Goal: Navigation & Orientation: Find specific page/section

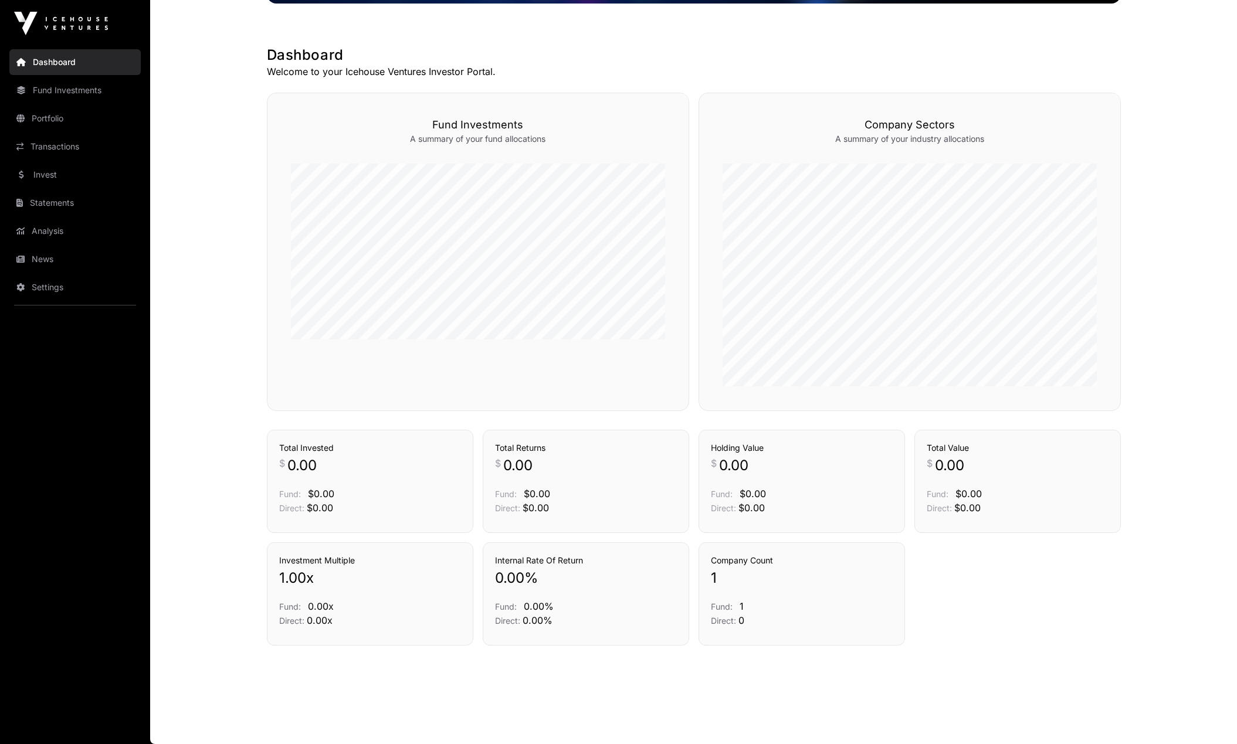
scroll to position [194, 0]
click at [1069, 78] on link "Companies" at bounding box center [1081, 72] width 56 height 12
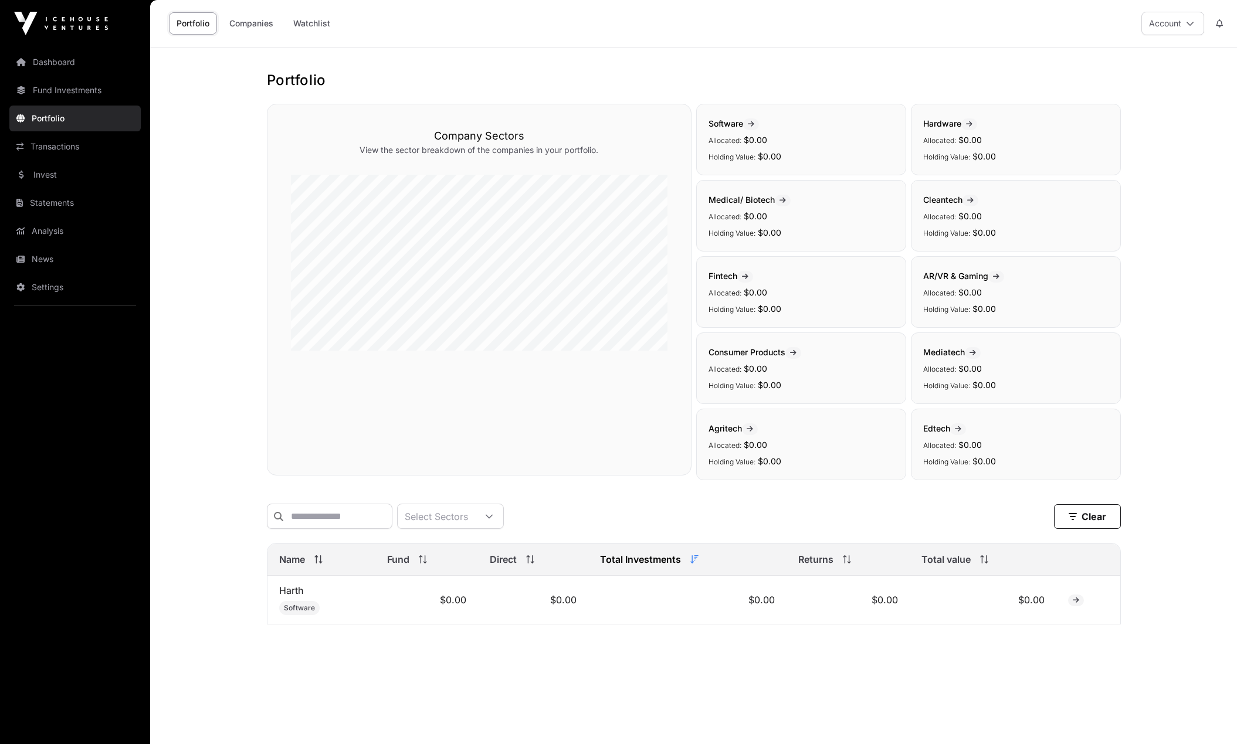
click at [289, 594] on link "Harth" at bounding box center [291, 591] width 24 height 12
click at [62, 124] on link "Portfolio" at bounding box center [74, 119] width 131 height 26
click at [94, 145] on link "Transactions" at bounding box center [74, 147] width 131 height 26
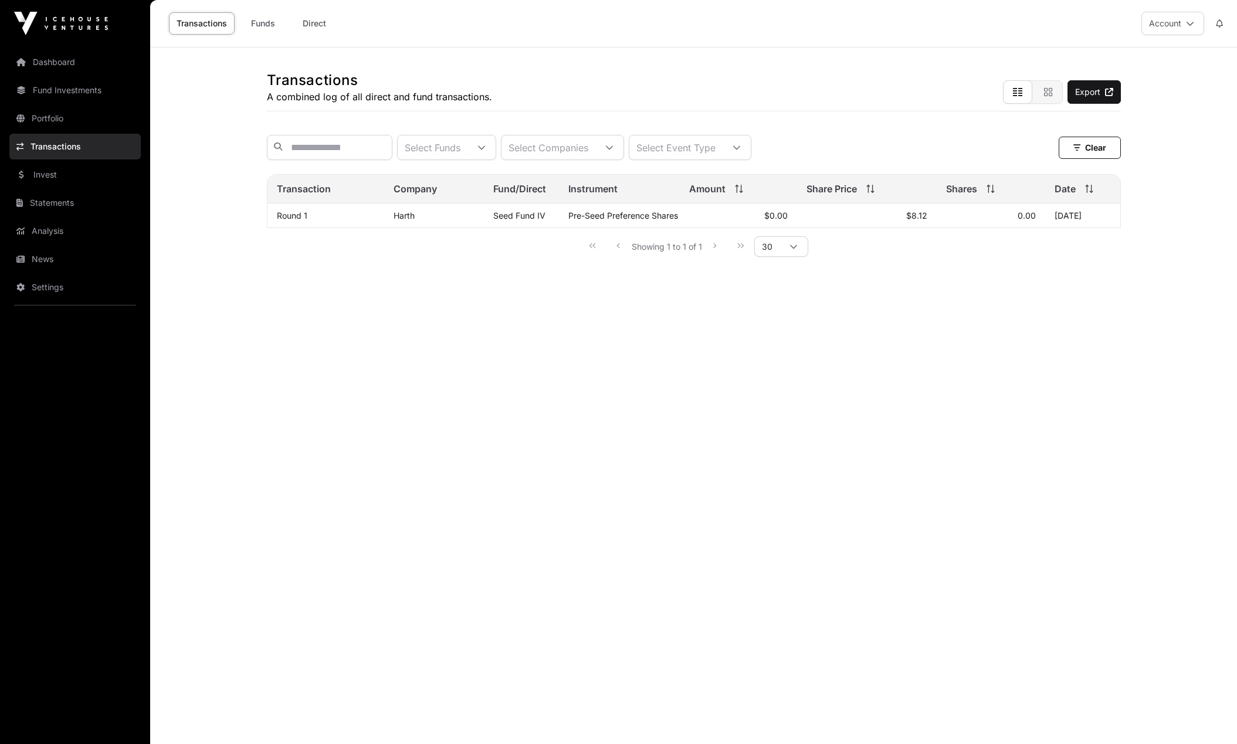
click at [410, 217] on link "Harth" at bounding box center [404, 216] width 21 height 10
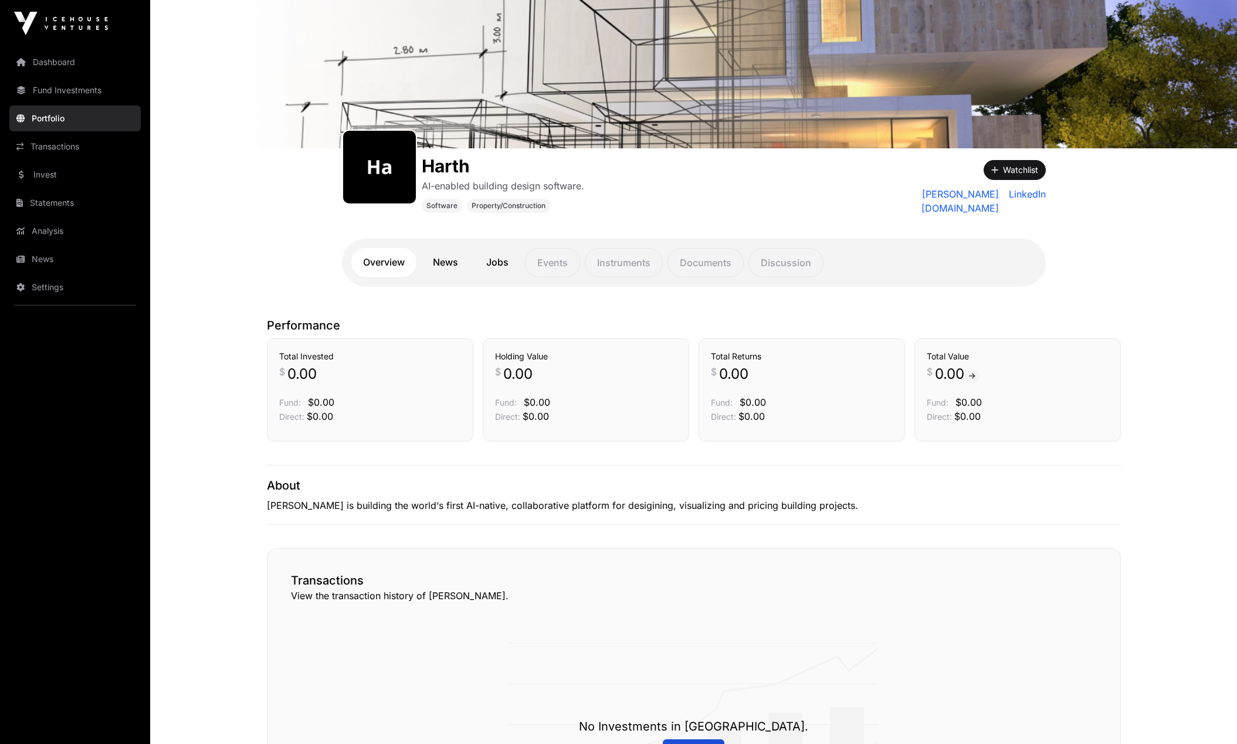
scroll to position [50, 0]
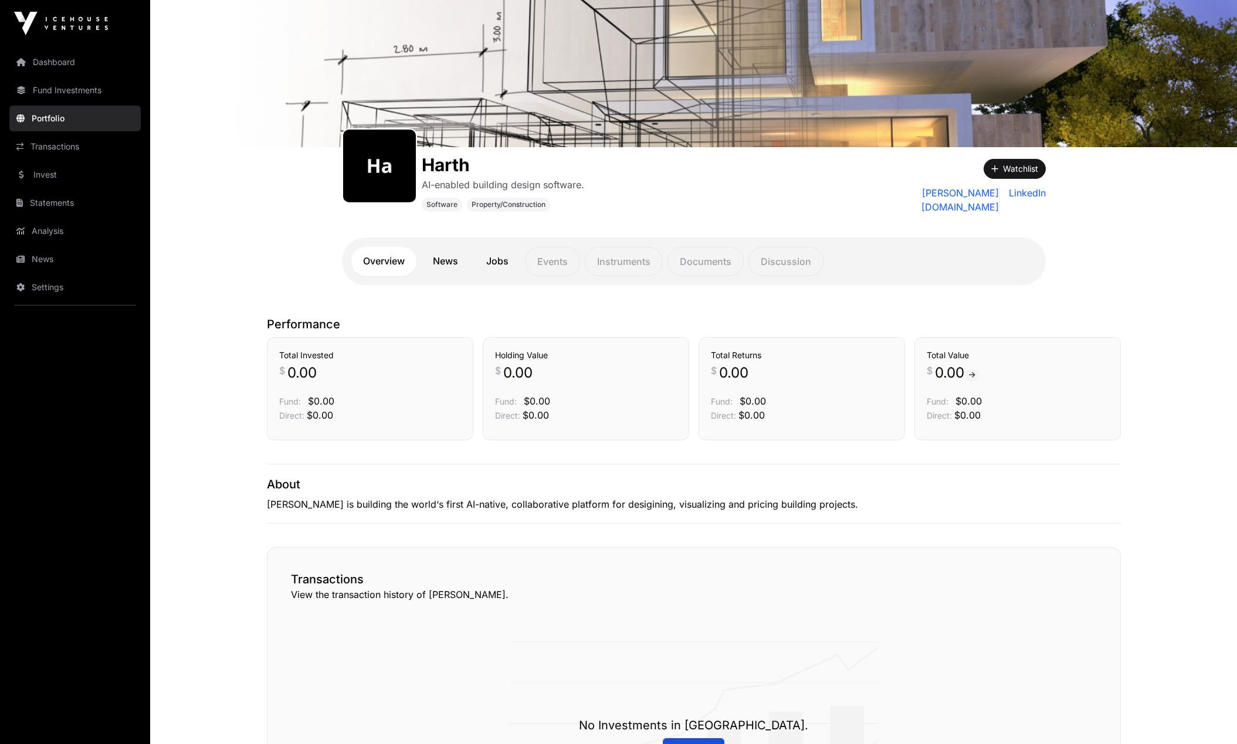
click at [76, 60] on link "Dashboard" at bounding box center [74, 62] width 131 height 26
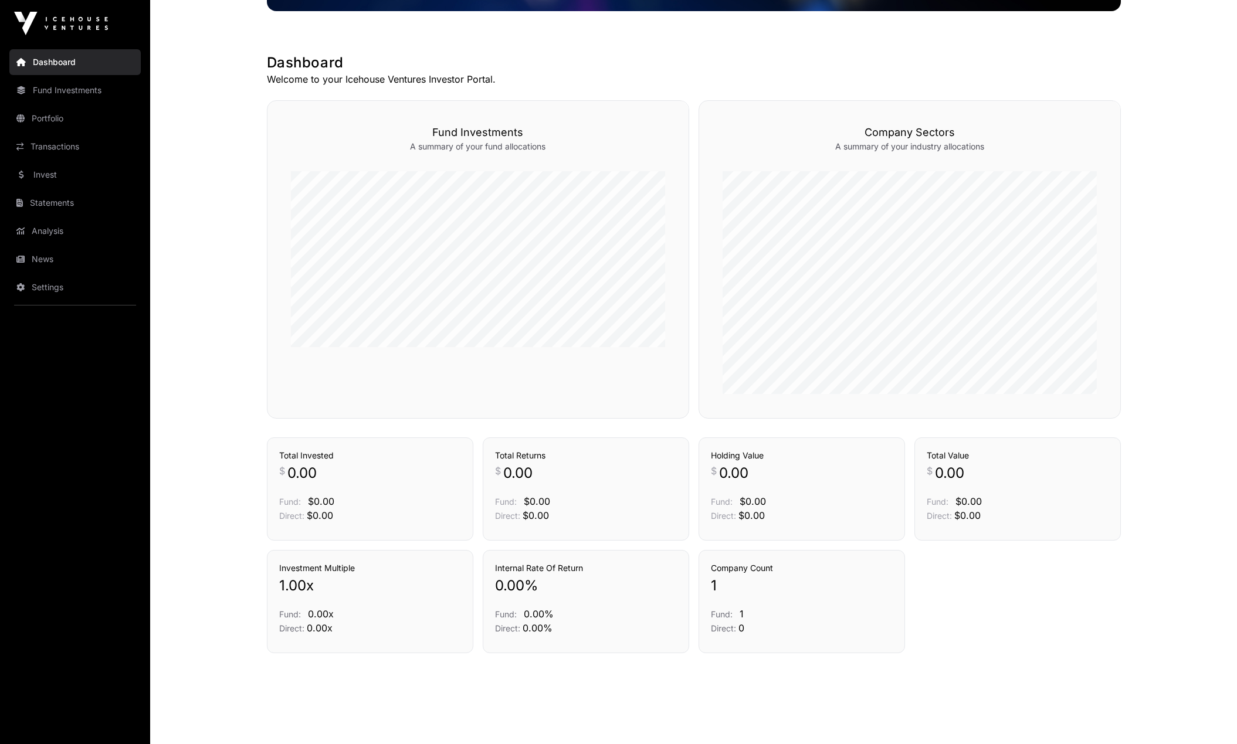
scroll to position [189, 0]
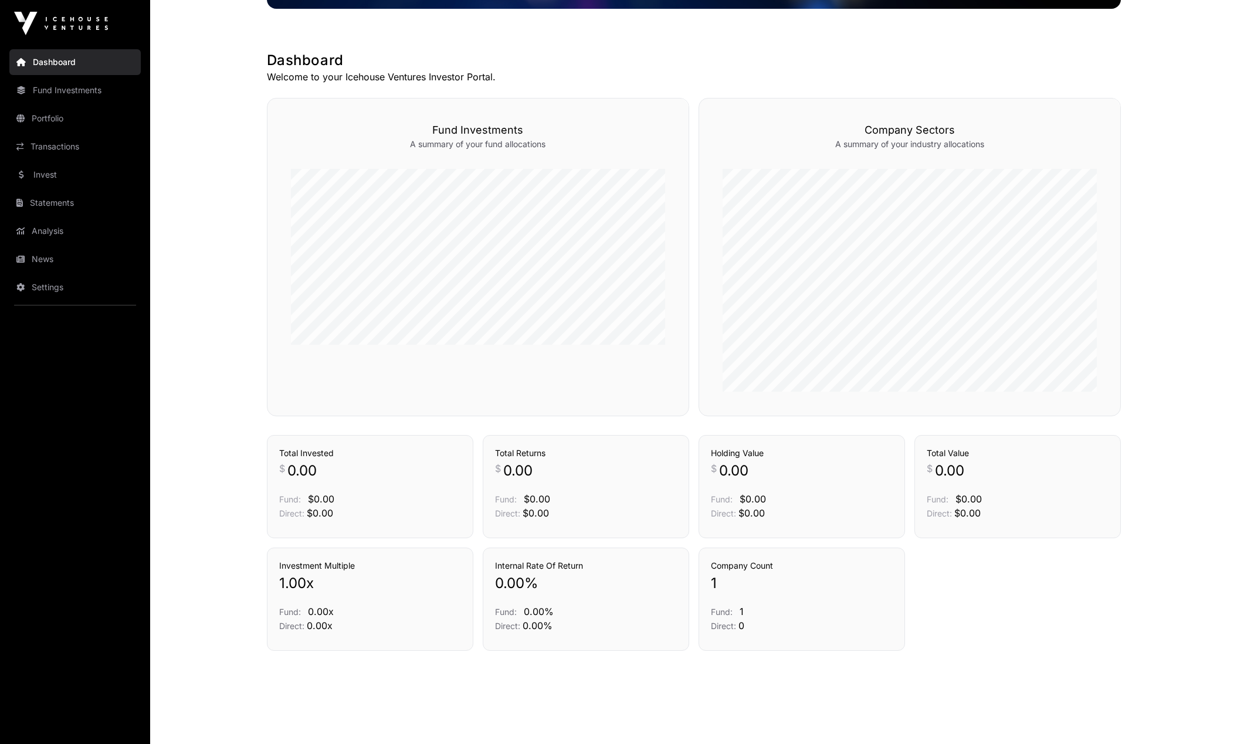
click at [52, 62] on link "Dashboard" at bounding box center [74, 62] width 131 height 26
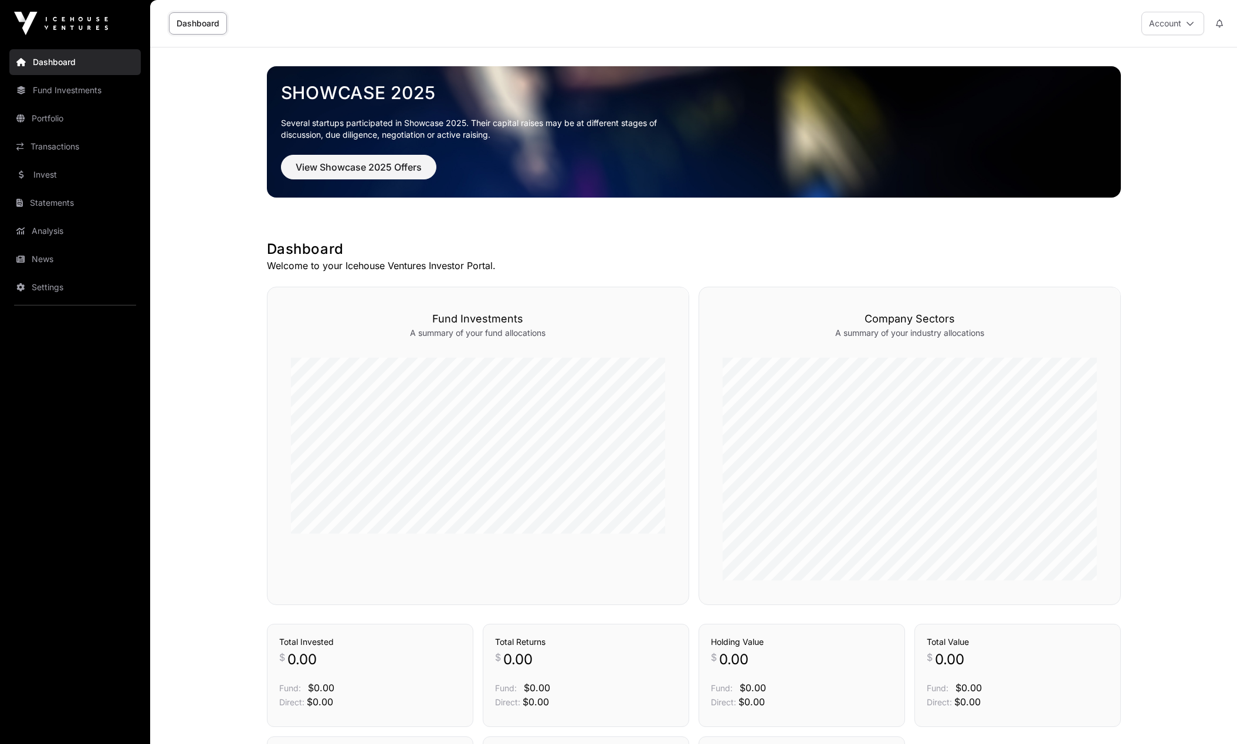
click at [919, 33] on div "Dashboard Account" at bounding box center [693, 23] width 1073 height 47
